Goal: Task Accomplishment & Management: Manage account settings

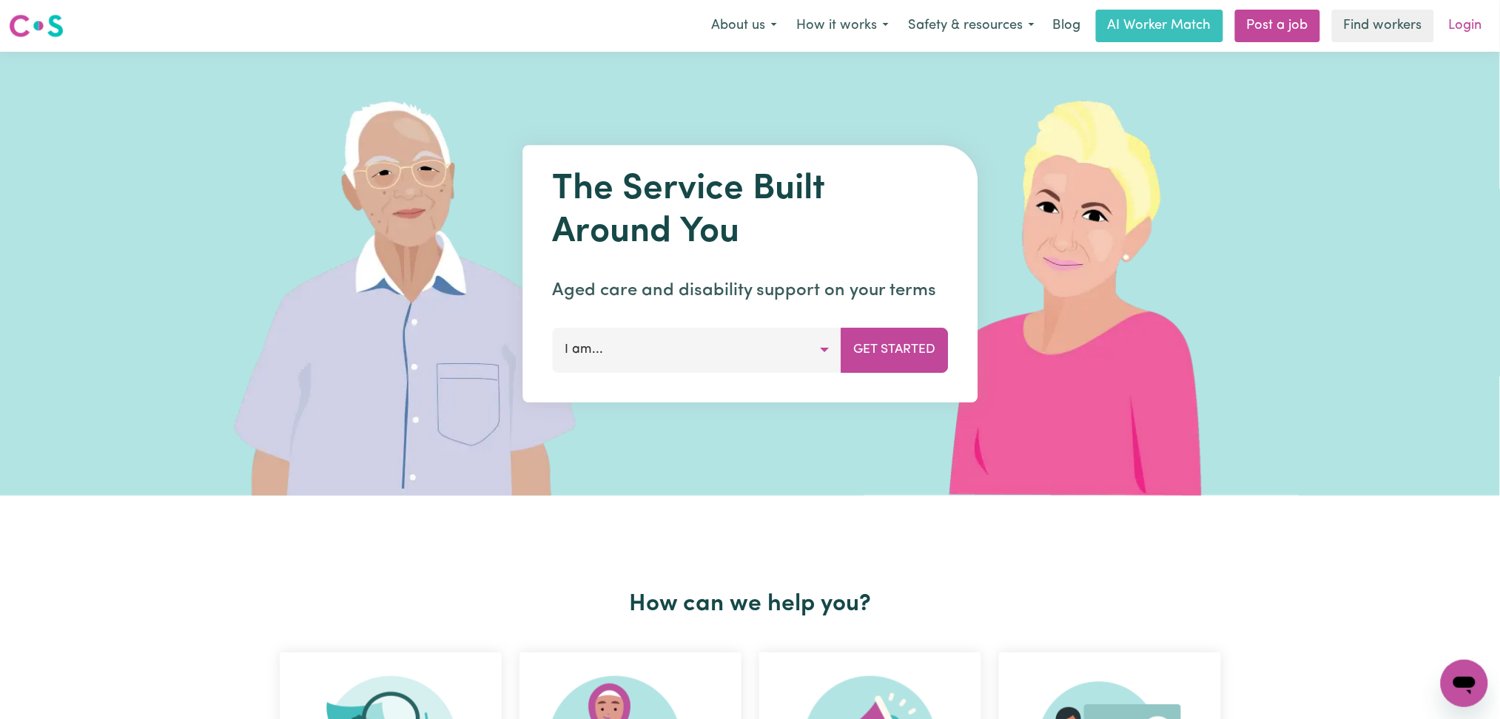
click at [1482, 34] on link "Login" at bounding box center [1465, 26] width 51 height 33
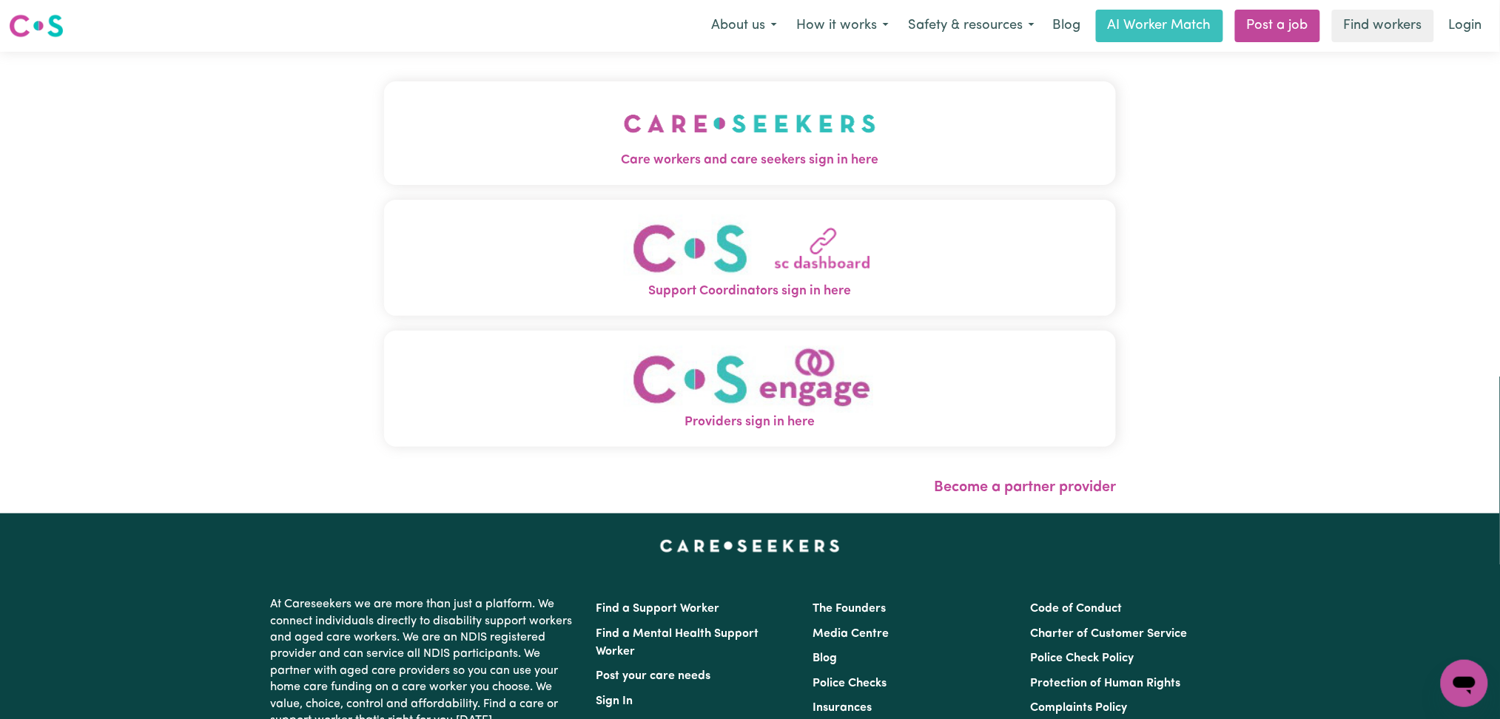
click at [560, 156] on span "Care workers and care seekers sign in here" at bounding box center [750, 160] width 732 height 19
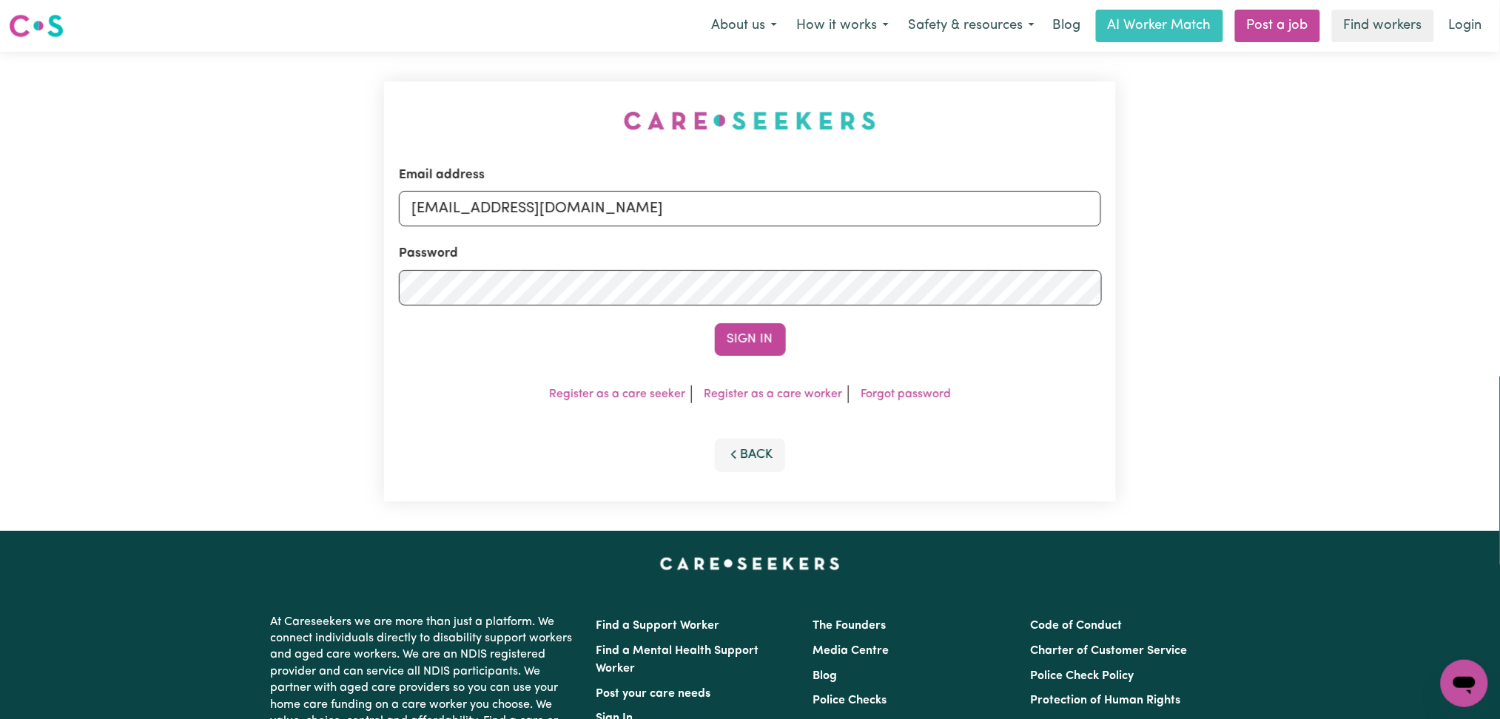
click at [531, 199] on div "Email address [EMAIL_ADDRESS][DOMAIN_NAME] Password Sign In Register as a care …" at bounding box center [750, 291] width 732 height 420
click at [518, 215] on input "[EMAIL_ADDRESS][DOMAIN_NAME]" at bounding box center [750, 209] width 703 height 36
drag, startPoint x: 488, startPoint y: 206, endPoint x: 954, endPoint y: 253, distance: 468.4
click at [954, 253] on form "Email address Superuser~[EMAIL_ADDRESS][DOMAIN_NAME] Password Sign In" at bounding box center [750, 261] width 703 height 190
type input "Superuser~[EMAIL_ADDRESS][DOMAIN_NAME]"
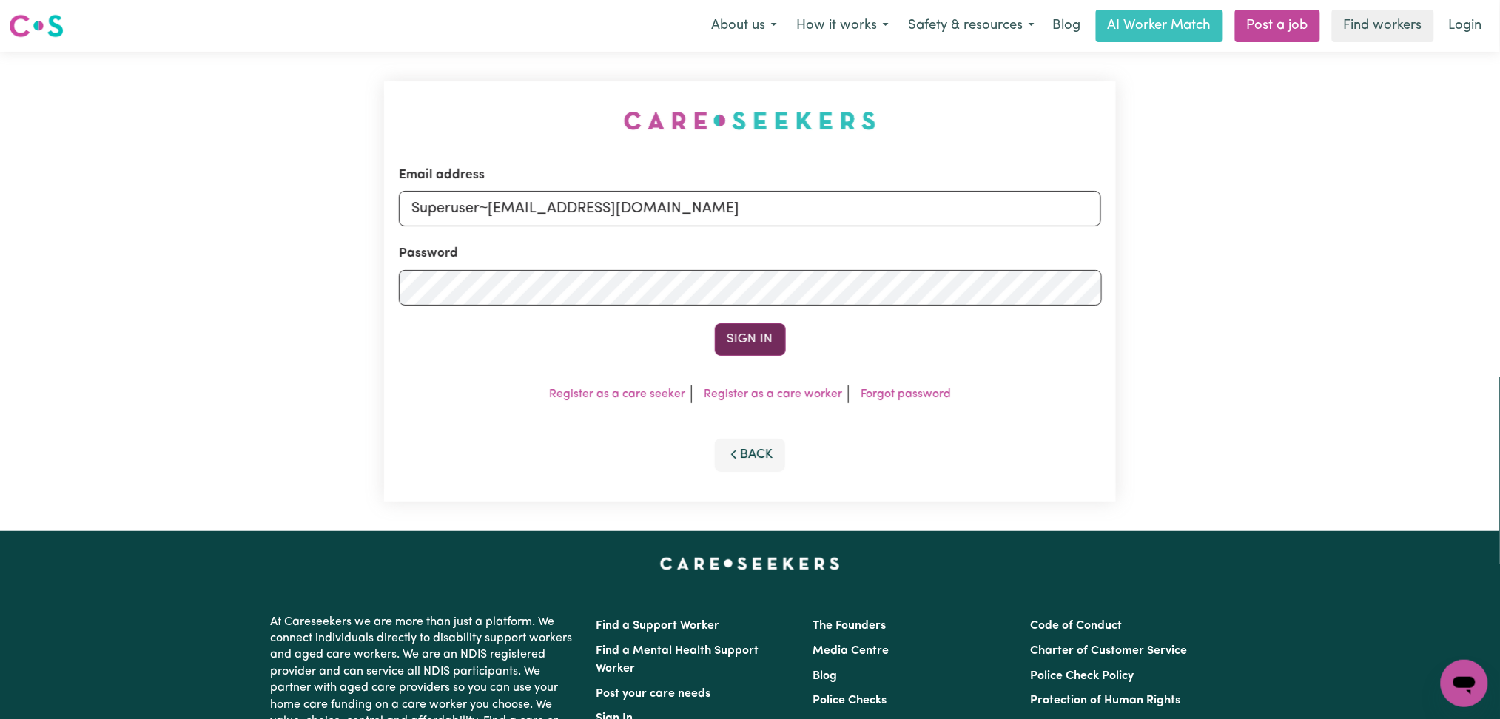
click at [758, 334] on button "Sign In" at bounding box center [750, 339] width 71 height 33
